Goal: Transaction & Acquisition: Download file/media

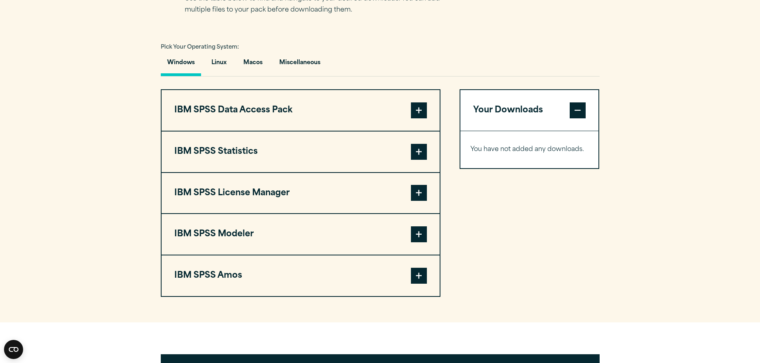
scroll to position [558, 0]
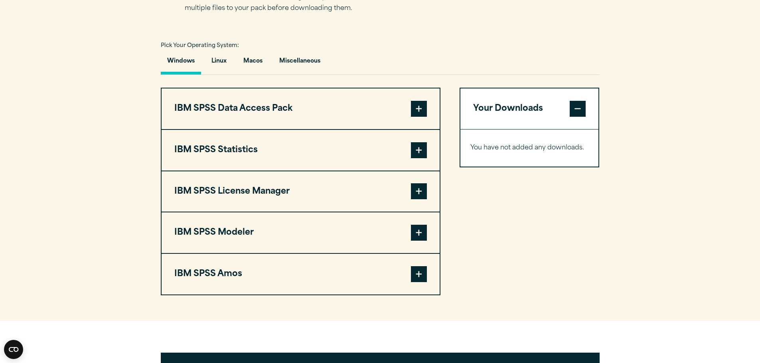
click at [417, 158] on span at bounding box center [419, 150] width 16 height 16
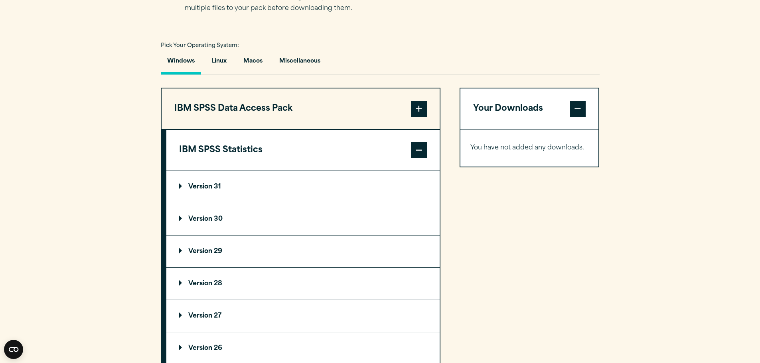
click at [220, 189] on p "Version 31" at bounding box center [200, 187] width 42 height 6
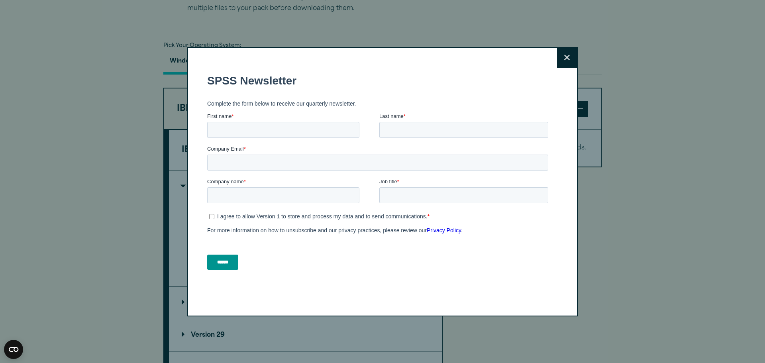
click at [569, 60] on button "Close" at bounding box center [567, 58] width 20 height 20
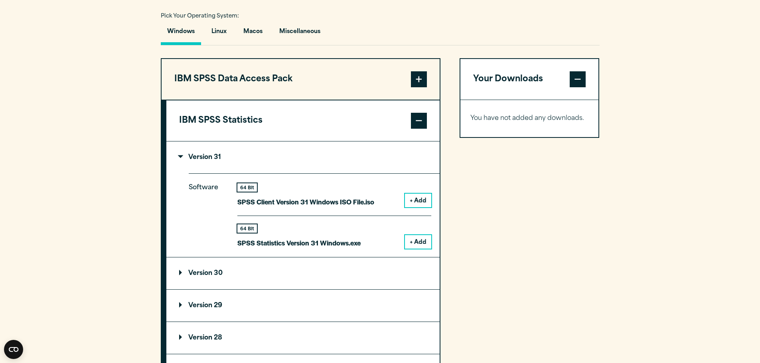
scroll to position [638, 0]
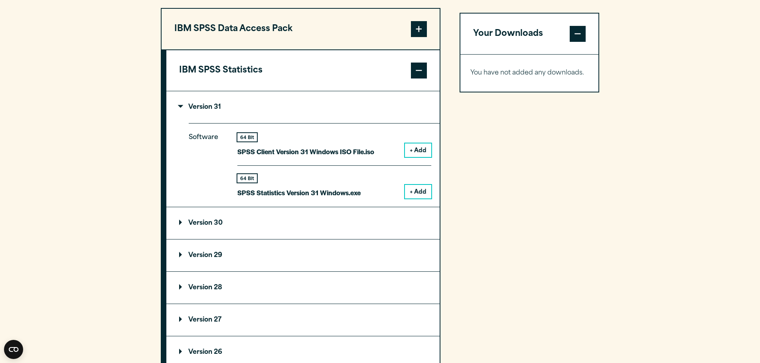
click at [478, 211] on div "Your Downloads You have not added any downloads. Download 0 Items" at bounding box center [529, 251] width 140 height 486
click at [421, 191] on button "+ Add" at bounding box center [418, 192] width 26 height 14
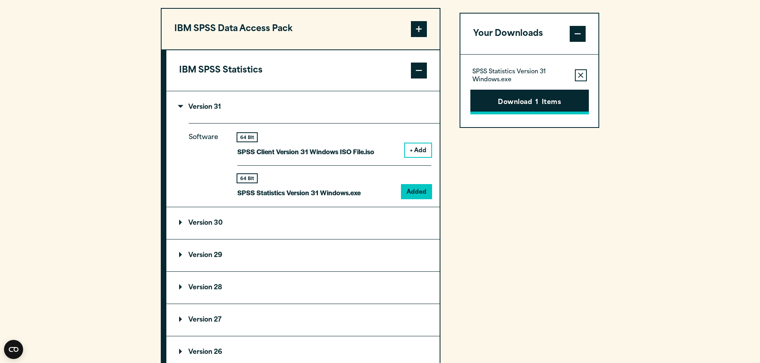
click at [522, 100] on button "Download 1 Items" at bounding box center [529, 102] width 118 height 25
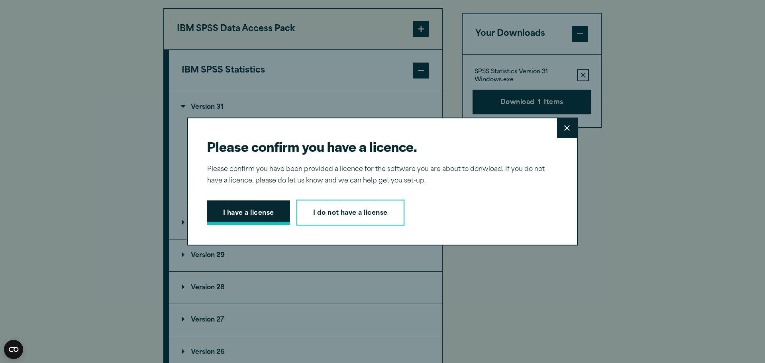
click at [275, 216] on button "I have a license" at bounding box center [248, 213] width 83 height 25
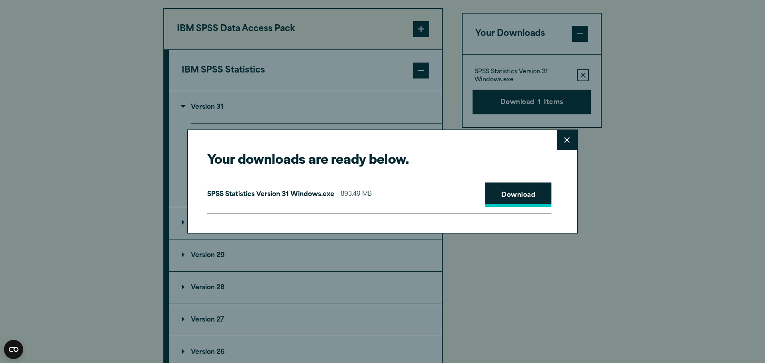
click at [521, 196] on link "Download" at bounding box center [519, 195] width 66 height 25
click at [563, 144] on button "Close" at bounding box center [567, 140] width 20 height 20
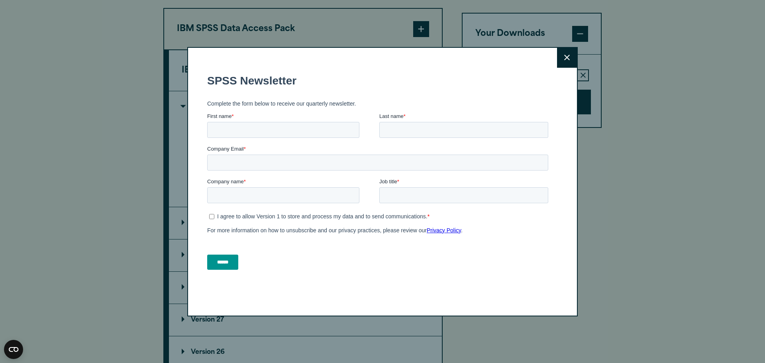
click at [561, 57] on button "Close" at bounding box center [567, 58] width 20 height 20
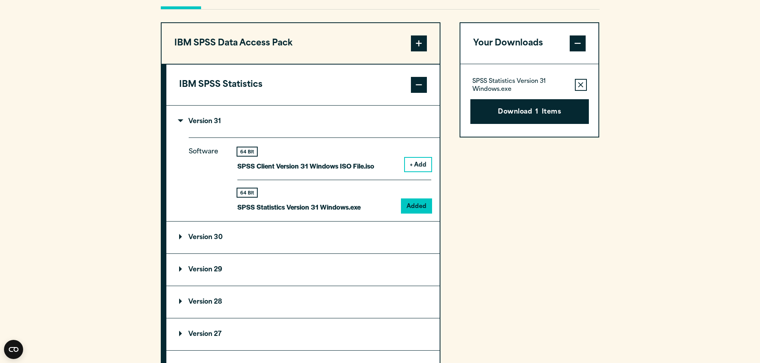
scroll to position [598, 0]
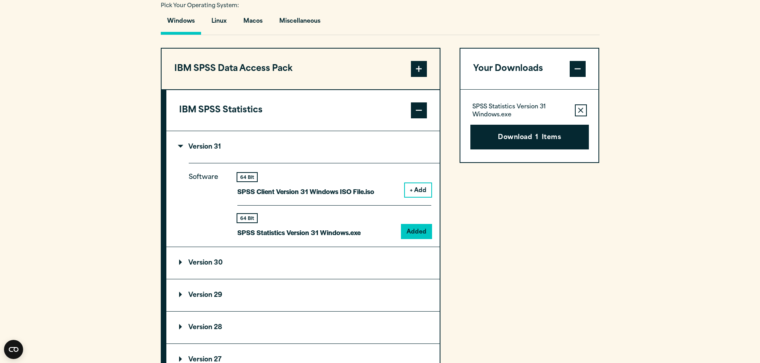
click at [31, 108] on section "Select your software downloads Use the table below to find and navigate to your…" at bounding box center [380, 229] width 760 height 659
